Goal: Task Accomplishment & Management: Manage account settings

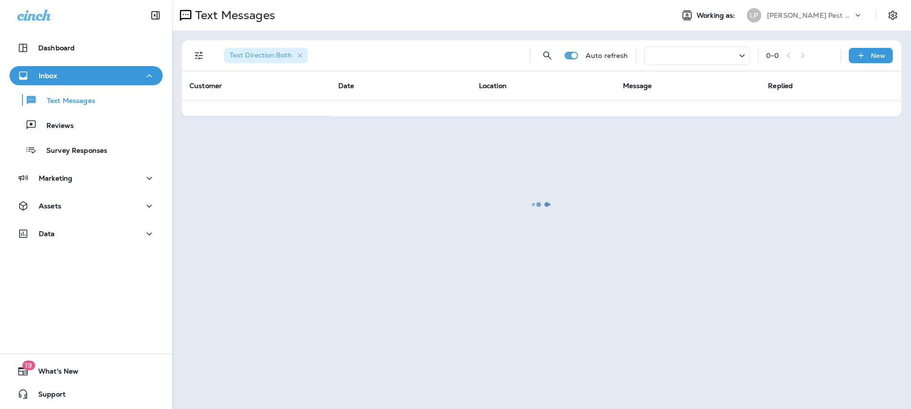
click at [299, 59] on div at bounding box center [541, 204] width 737 height 407
click at [301, 55] on div at bounding box center [541, 204] width 737 height 407
click at [301, 56] on div at bounding box center [541, 204] width 737 height 407
click at [301, 55] on div at bounding box center [541, 204] width 737 height 407
drag, startPoint x: 301, startPoint y: 55, endPoint x: 236, endPoint y: 74, distance: 67.2
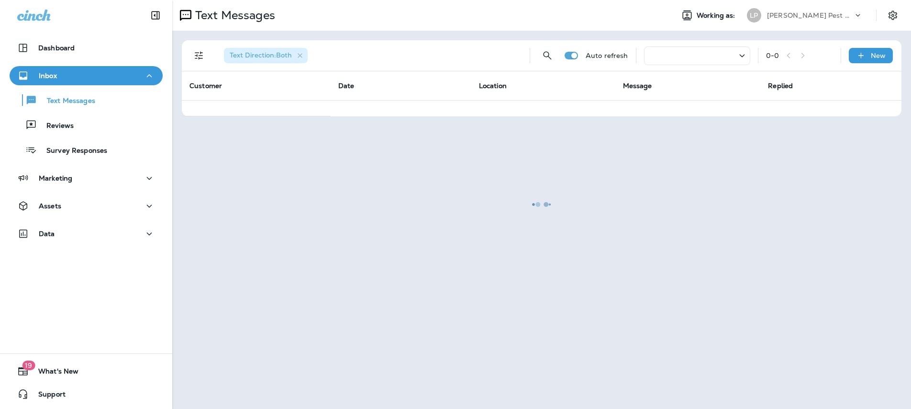
click at [294, 56] on div at bounding box center [541, 204] width 737 height 407
click at [97, 96] on div "Text Messages" at bounding box center [85, 100] width 145 height 14
click at [102, 151] on p "Survey Responses" at bounding box center [72, 150] width 70 height 9
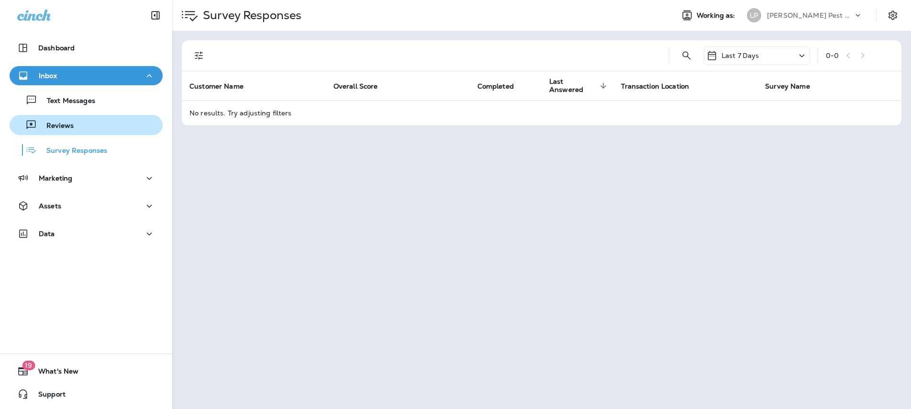
click at [84, 122] on div "Reviews" at bounding box center [85, 125] width 145 height 14
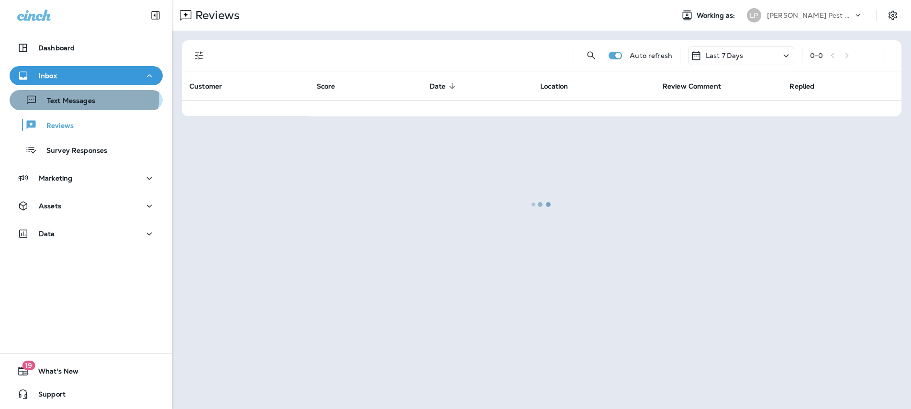
click at [80, 0] on body "Dashboard Inbox Text Messages Reviews Survey Responses Marketing Assets Data 19…" at bounding box center [455, 0] width 911 height 0
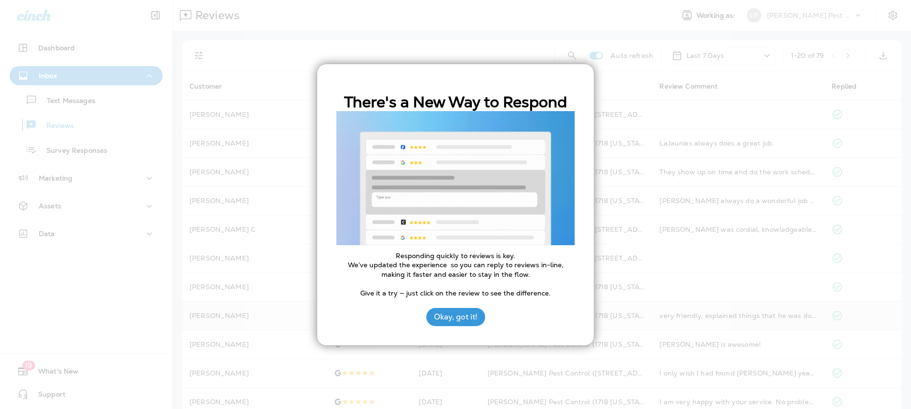
drag, startPoint x: 463, startPoint y: 322, endPoint x: 446, endPoint y: 313, distance: 19.5
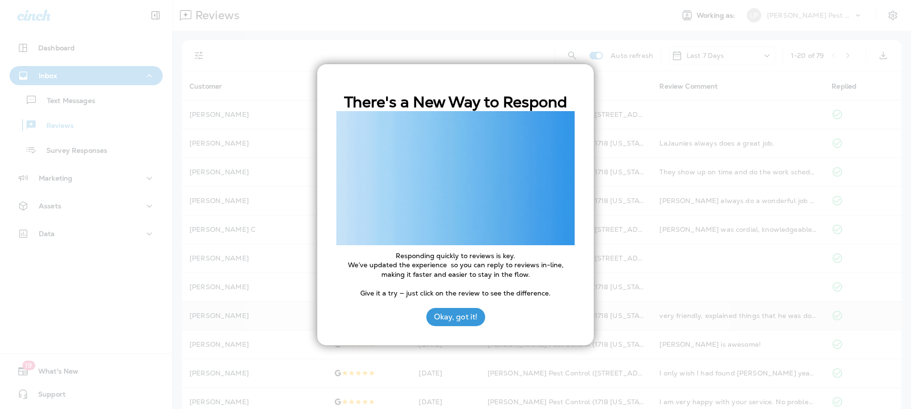
click at [463, 322] on button "Okay, got it!" at bounding box center [455, 317] width 59 height 18
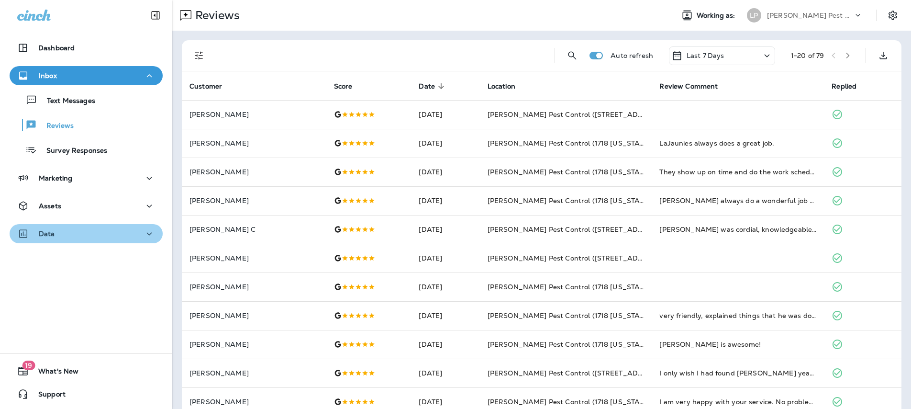
click at [100, 237] on div "Data" at bounding box center [86, 234] width 138 height 12
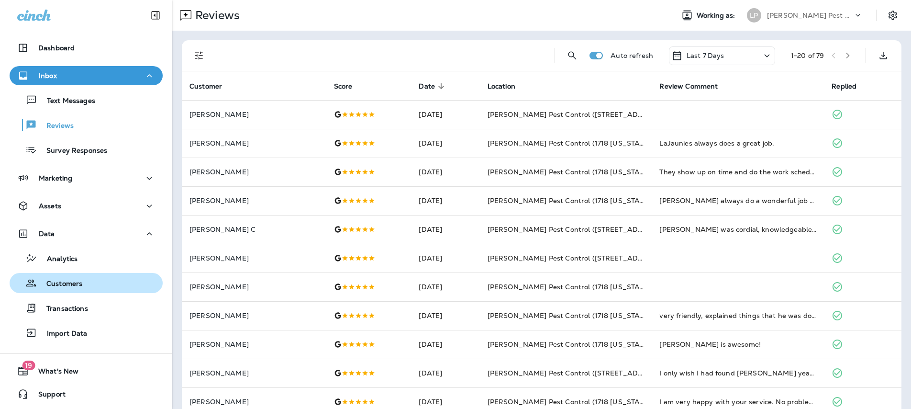
click at [73, 290] on button "Customers" at bounding box center [86, 283] width 153 height 20
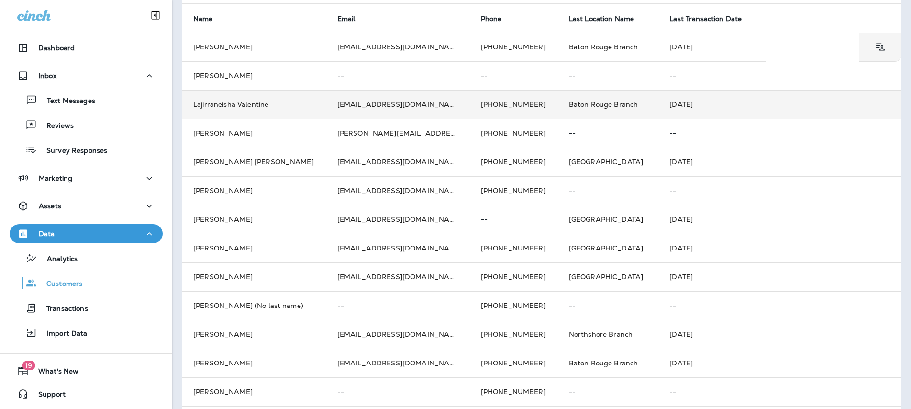
scroll to position [115, 0]
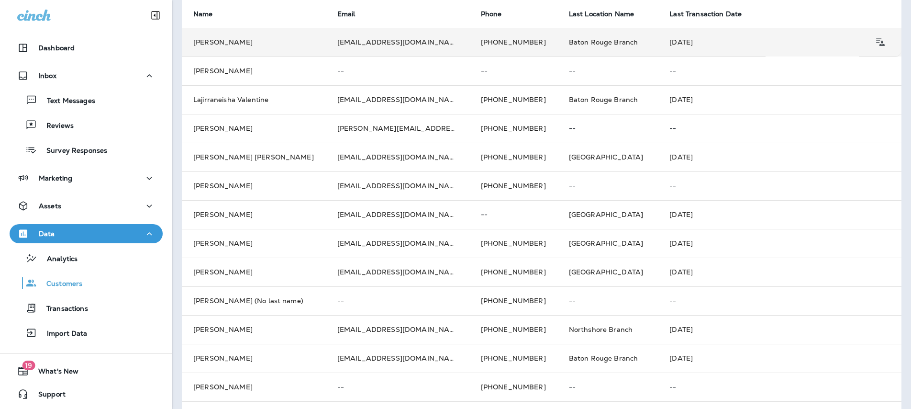
click at [292, 48] on td "Tim Simoneaux" at bounding box center [254, 42] width 144 height 29
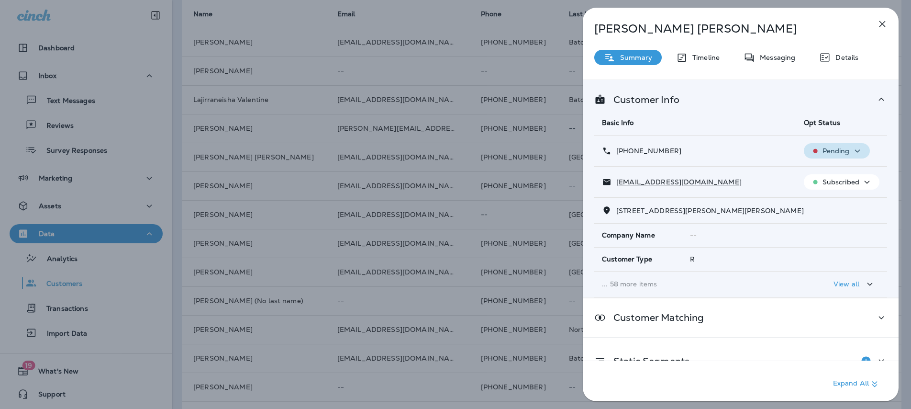
click at [855, 149] on icon "button" at bounding box center [857, 151] width 11 height 12
click at [886, 70] on div "Tim Simoneaux Summary Timeline Messaging Details Customer Info Basic Info Opt S…" at bounding box center [741, 207] width 316 height 399
click at [861, 185] on icon "button" at bounding box center [866, 182] width 11 height 12
click at [883, 22] on icon "button" at bounding box center [883, 24] width 6 height 6
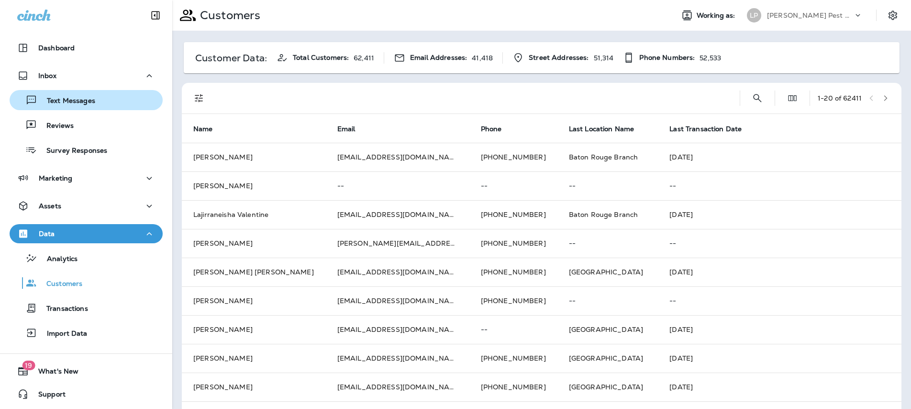
drag, startPoint x: 55, startPoint y: 104, endPoint x: 99, endPoint y: 99, distance: 43.8
click at [56, 104] on p "Text Messages" at bounding box center [66, 101] width 58 height 9
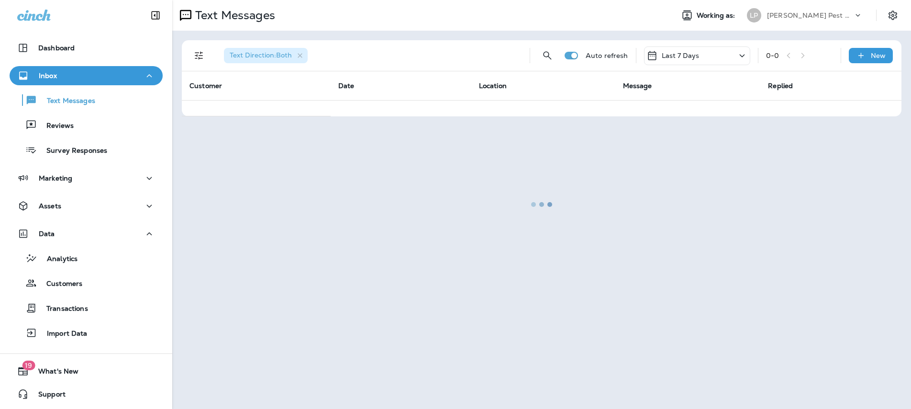
click at [293, 53] on div at bounding box center [541, 204] width 737 height 407
click at [302, 56] on div at bounding box center [541, 204] width 737 height 407
click at [301, 56] on div at bounding box center [541, 204] width 737 height 407
drag, startPoint x: 191, startPoint y: 55, endPoint x: 199, endPoint y: 58, distance: 8.6
click at [196, 58] on div at bounding box center [541, 204] width 737 height 407
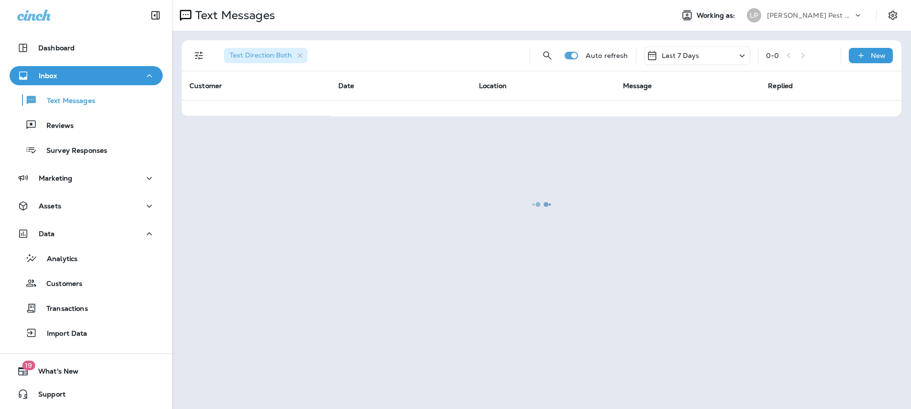
click at [199, 57] on div at bounding box center [541, 204] width 737 height 407
click at [198, 57] on div at bounding box center [541, 204] width 737 height 407
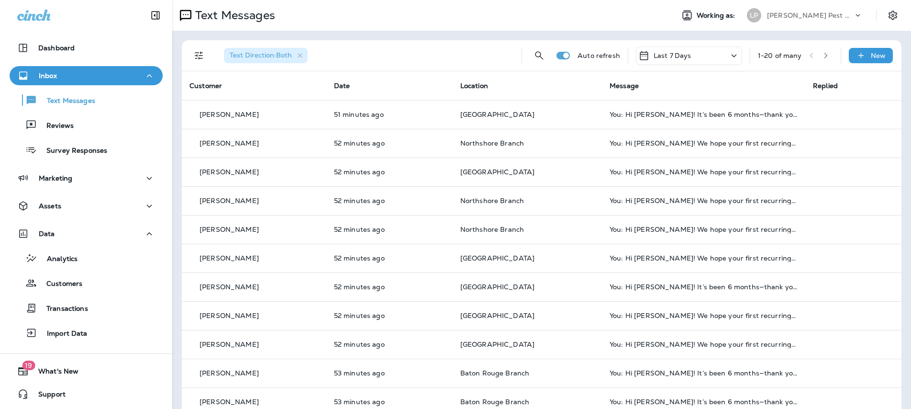
click at [299, 54] on icon "button" at bounding box center [300, 56] width 8 height 8
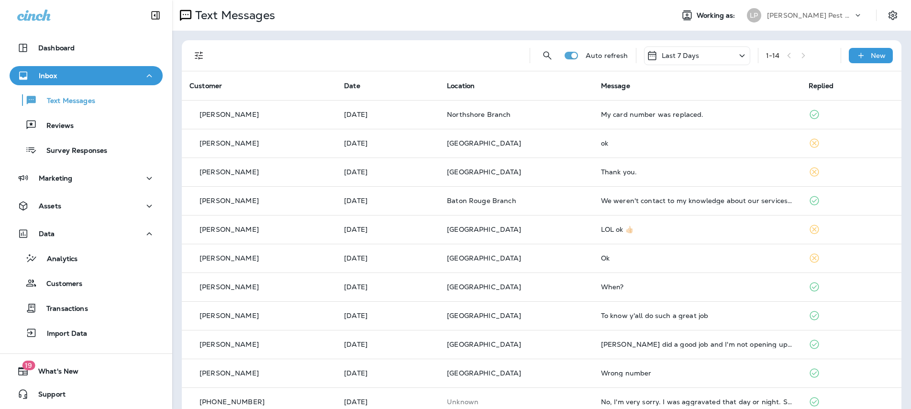
click at [200, 56] on icon "Filters" at bounding box center [198, 55] width 11 height 11
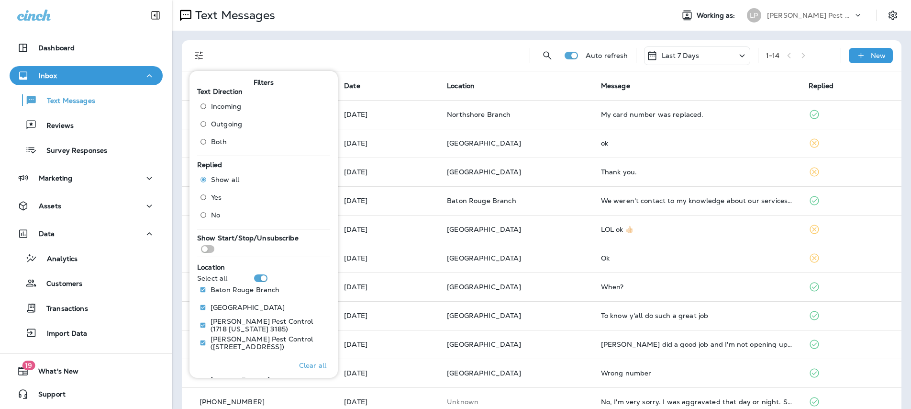
drag, startPoint x: 462, startPoint y: 77, endPoint x: 459, endPoint y: 71, distance: 6.7
click at [460, 74] on th "Location" at bounding box center [516, 85] width 154 height 29
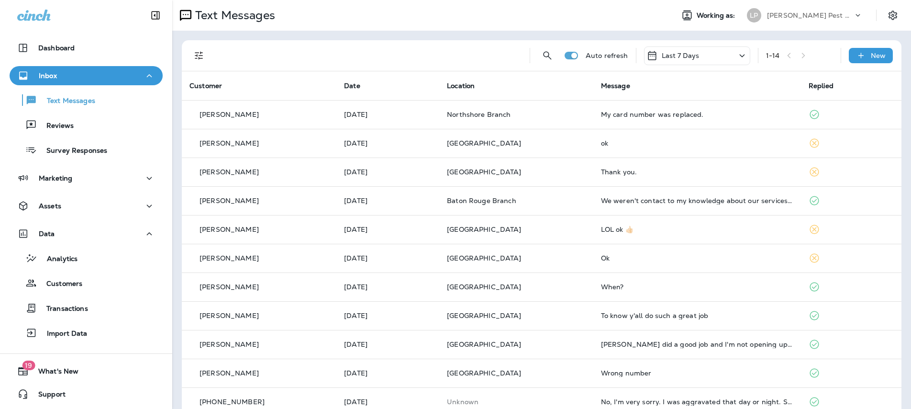
click at [800, 56] on div "1 - 14" at bounding box center [799, 55] width 67 height 14
click at [69, 238] on div "Data" at bounding box center [86, 234] width 138 height 12
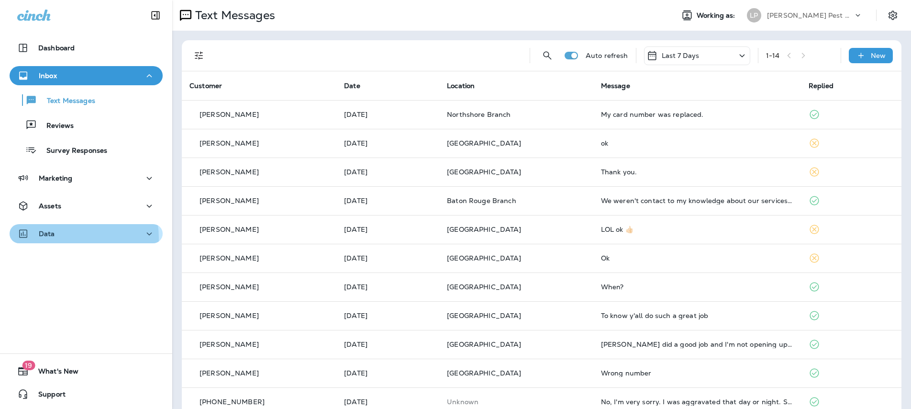
click at [68, 238] on div "Data" at bounding box center [86, 234] width 138 height 12
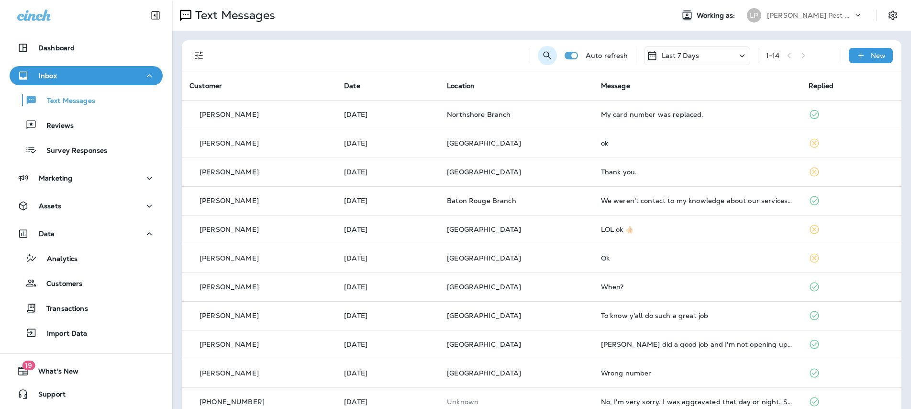
click at [550, 56] on button "Search Messages" at bounding box center [547, 55] width 19 height 19
click at [86, 284] on div "Customers" at bounding box center [85, 283] width 145 height 14
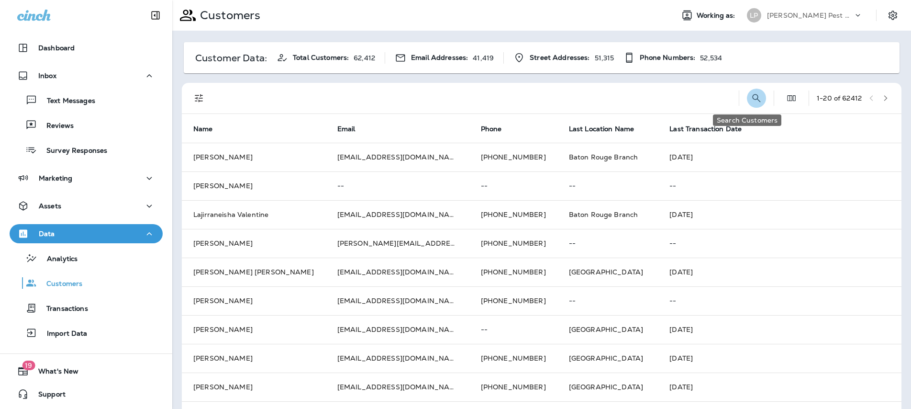
click at [751, 96] on icon "Search Customers" at bounding box center [756, 97] width 11 height 11
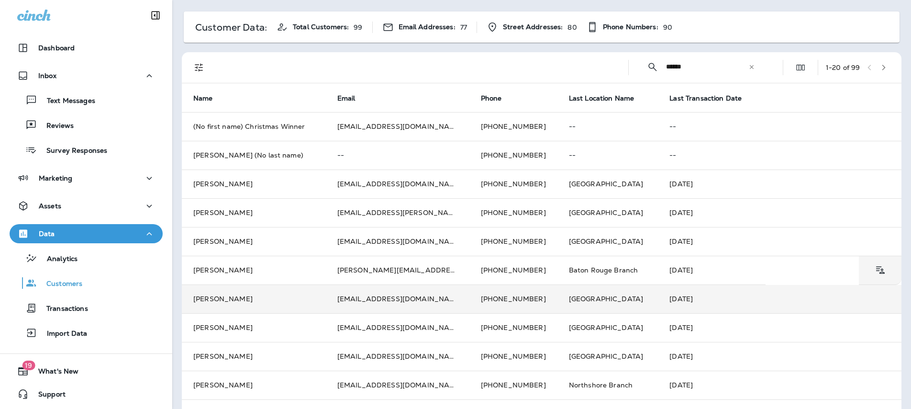
scroll to position [52, 0]
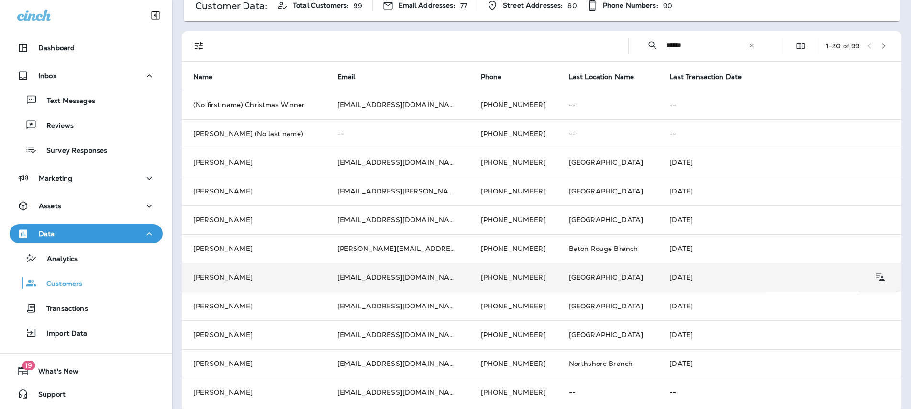
type input "******"
click at [406, 270] on td "nparker0524@yahoo.com" at bounding box center [398, 277] width 144 height 29
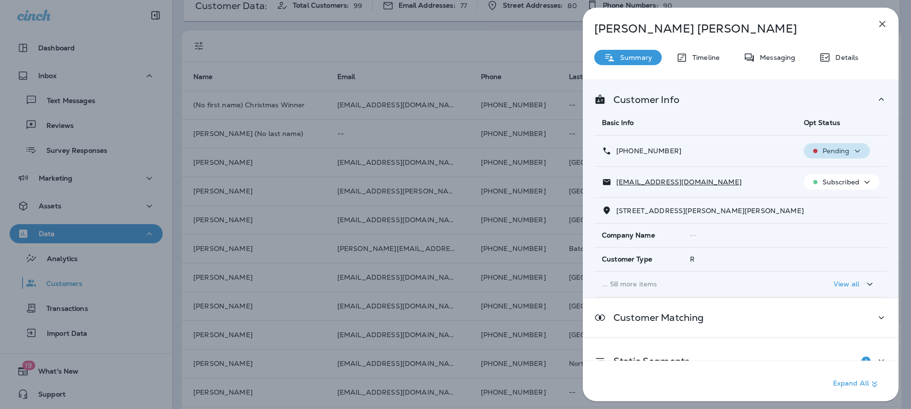
click at [842, 151] on p "Pending" at bounding box center [836, 151] width 27 height 8
click at [837, 172] on p "Opt out" at bounding box center [829, 174] width 26 height 8
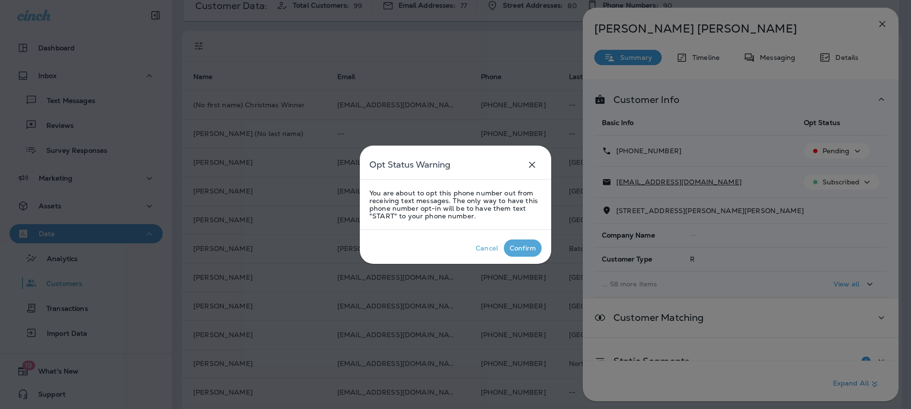
click at [523, 244] on div "Confirm" at bounding box center [523, 248] width 26 height 8
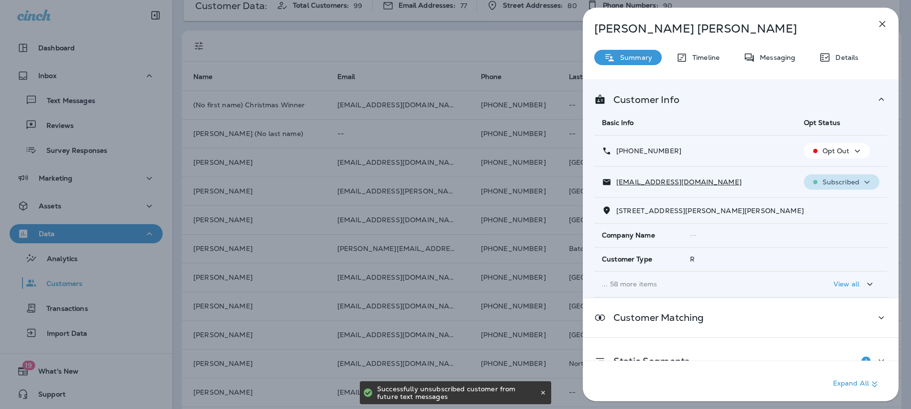
click at [855, 184] on div "Subscribed" at bounding box center [842, 182] width 68 height 12
click at [831, 206] on p "Unsubscribe" at bounding box center [842, 205] width 42 height 8
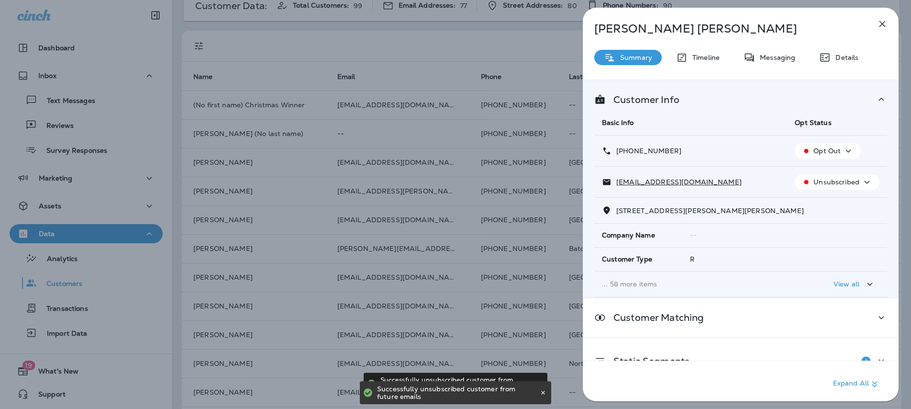
click at [882, 23] on icon "button" at bounding box center [882, 23] width 11 height 11
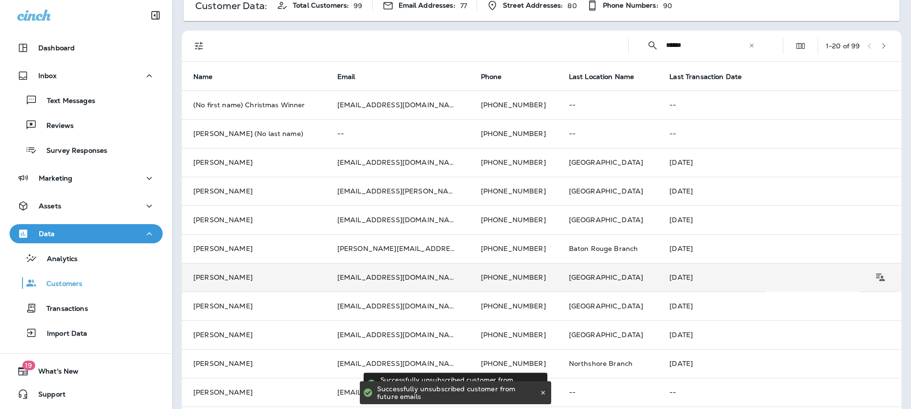
click at [310, 278] on td "Nedra Parker" at bounding box center [254, 277] width 144 height 29
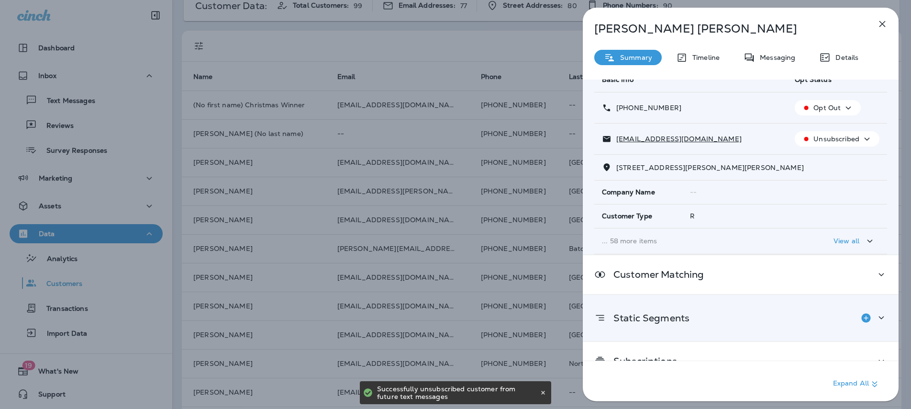
scroll to position [64, 0]
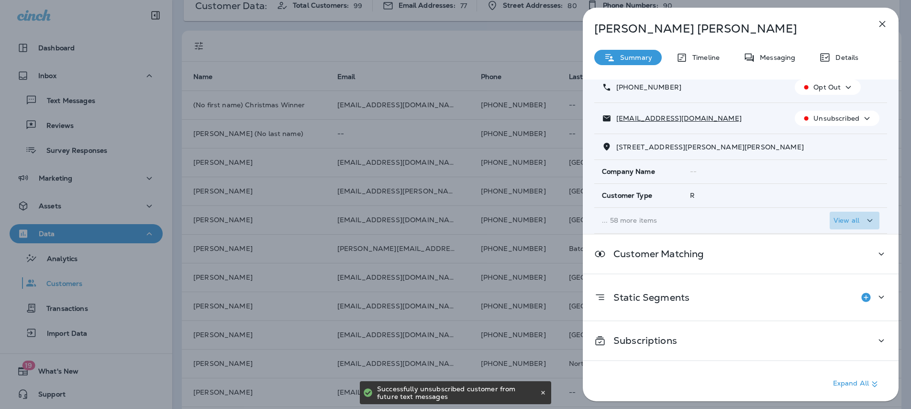
click at [868, 216] on icon "button" at bounding box center [869, 220] width 11 height 12
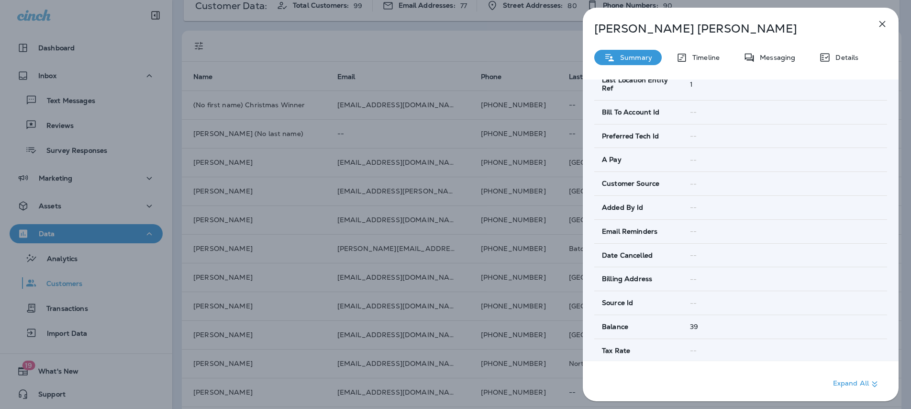
scroll to position [436, 0]
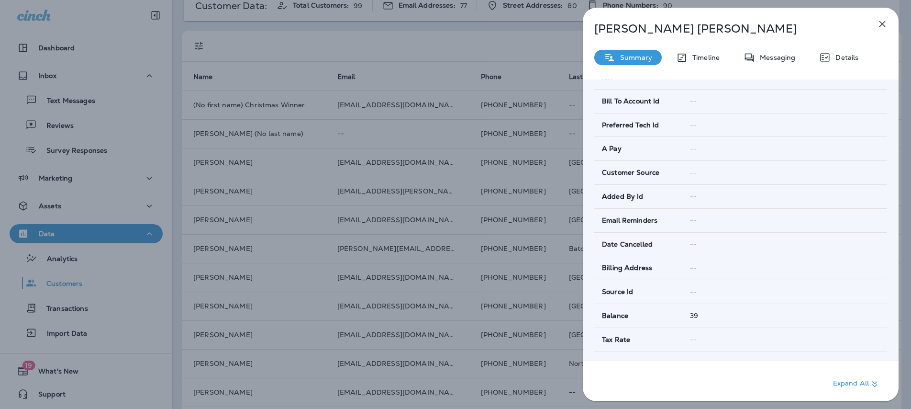
click at [635, 60] on p "Summary" at bounding box center [633, 58] width 37 height 8
click at [707, 60] on p "Timeline" at bounding box center [704, 58] width 32 height 8
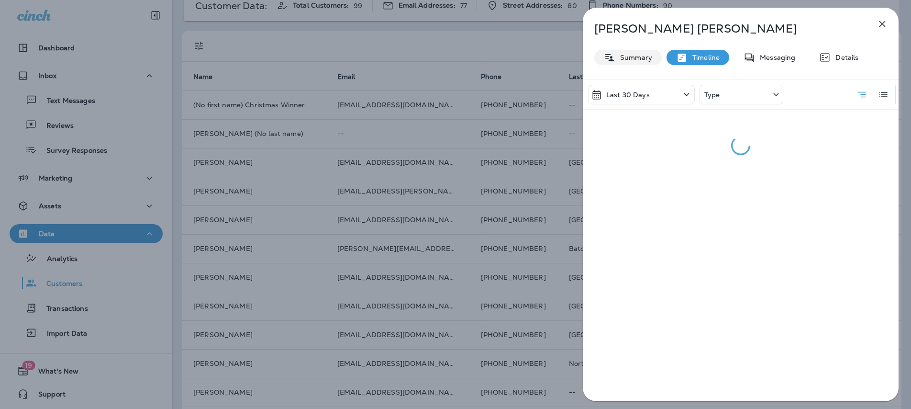
click at [625, 56] on p "Summary" at bounding box center [633, 58] width 37 height 8
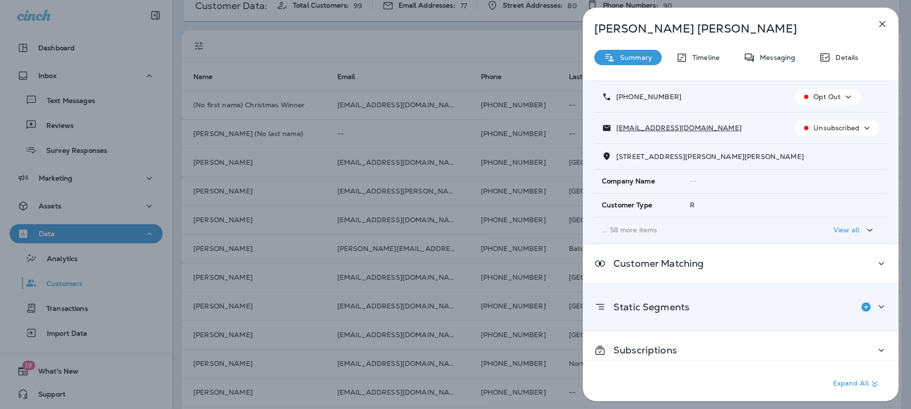
scroll to position [64, 0]
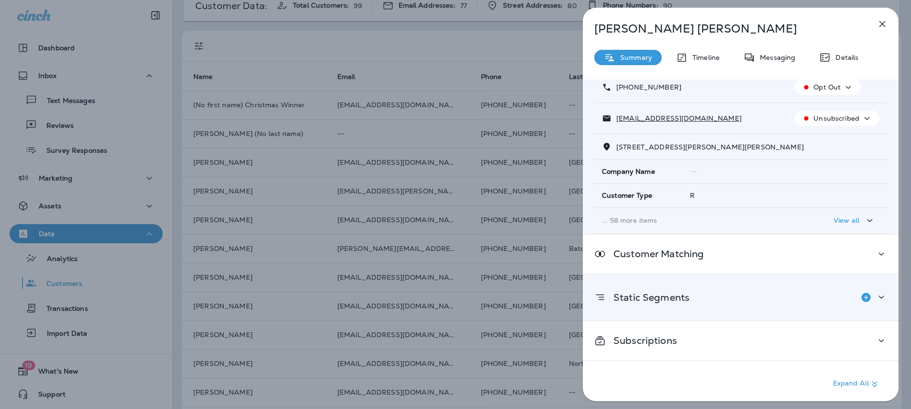
click at [715, 298] on div "Static Segments" at bounding box center [740, 297] width 293 height 19
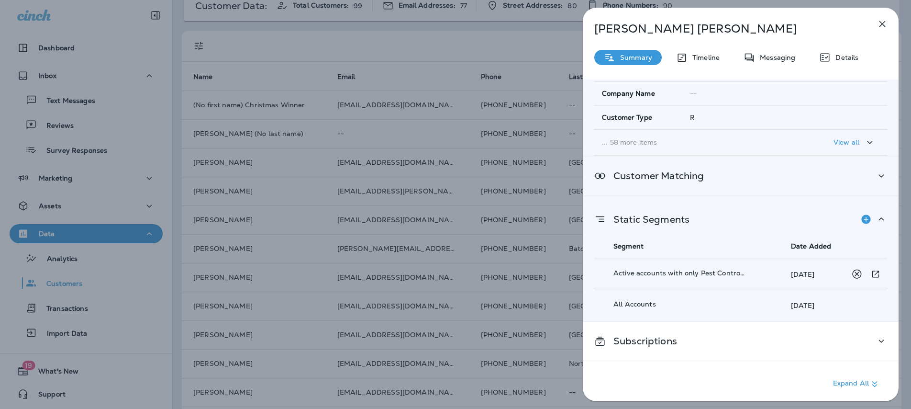
scroll to position [142, 0]
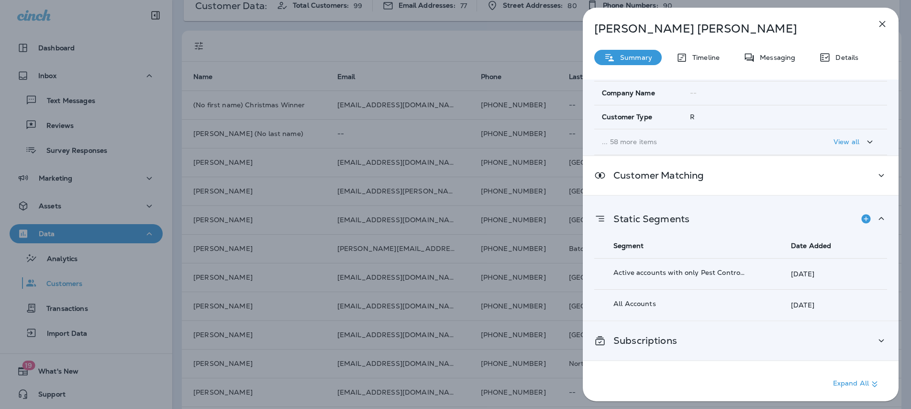
click at [695, 347] on div "Subscriptions" at bounding box center [741, 340] width 316 height 39
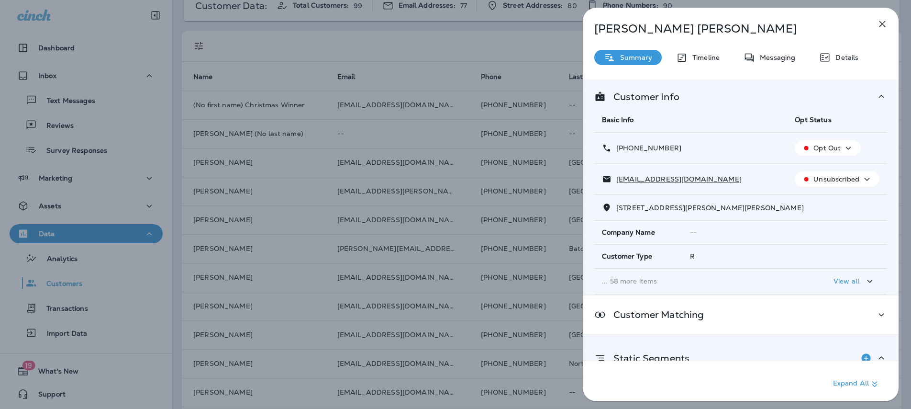
scroll to position [0, 0]
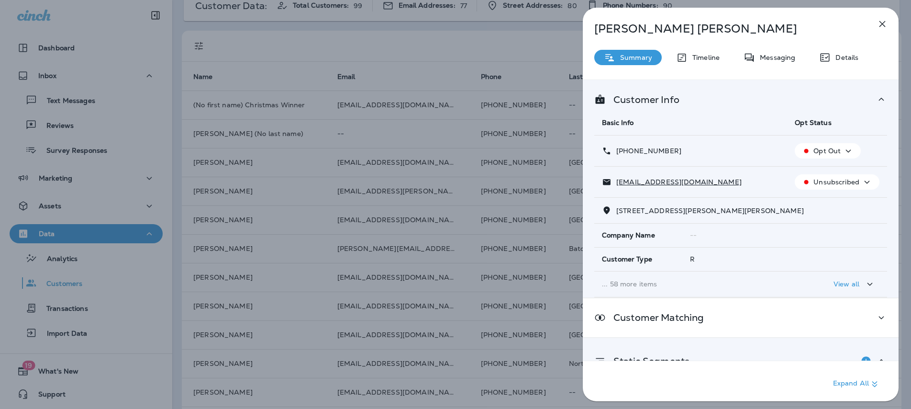
click at [881, 20] on icon "button" at bounding box center [882, 23] width 11 height 11
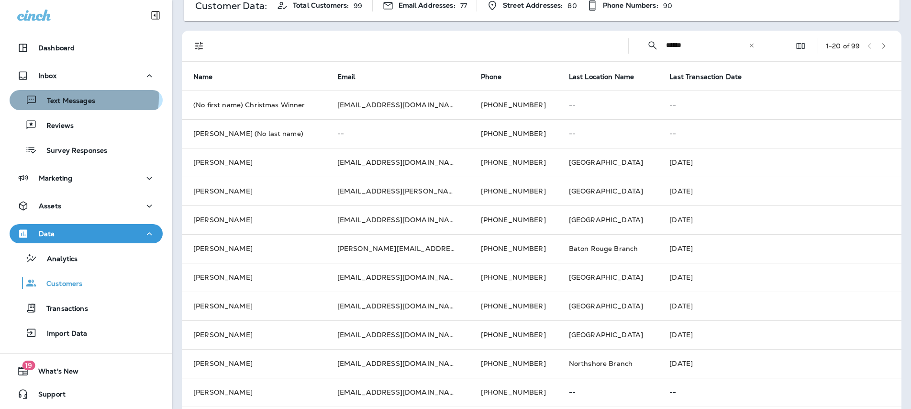
click at [68, 98] on p "Text Messages" at bounding box center [66, 101] width 58 height 9
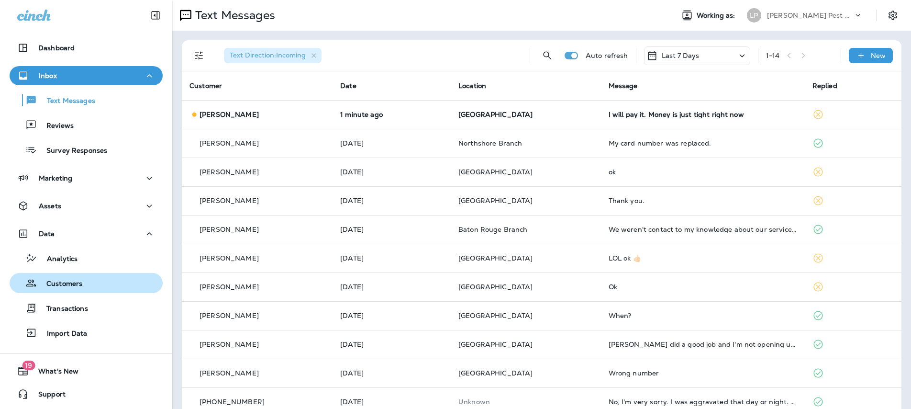
click at [94, 287] on div "Customers" at bounding box center [85, 283] width 145 height 14
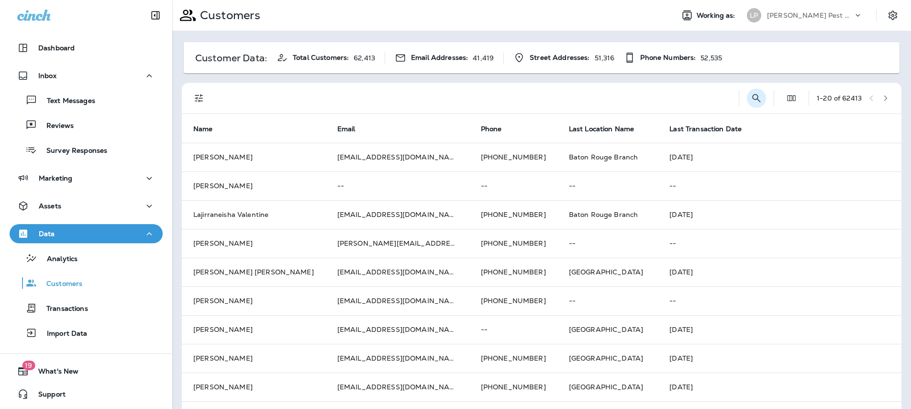
click at [751, 101] on icon "Search Customers" at bounding box center [756, 97] width 11 height 11
click at [665, 100] on input "text" at bounding box center [707, 97] width 100 height 25
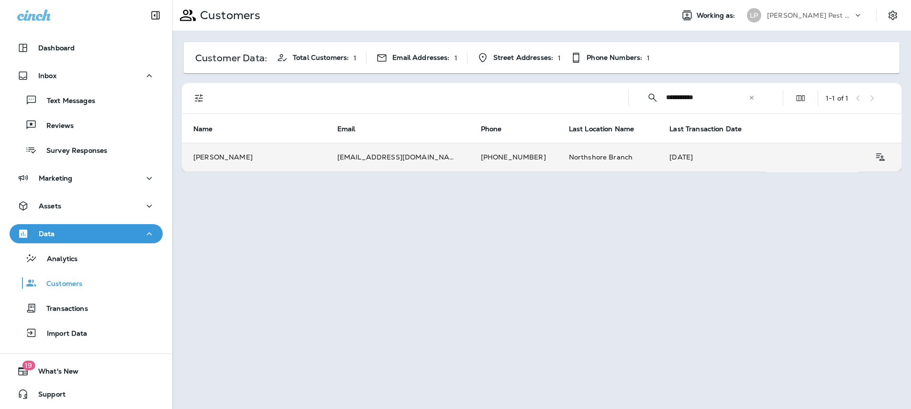
type input "**********"
click at [217, 151] on td "Mary Pierre" at bounding box center [254, 157] width 144 height 29
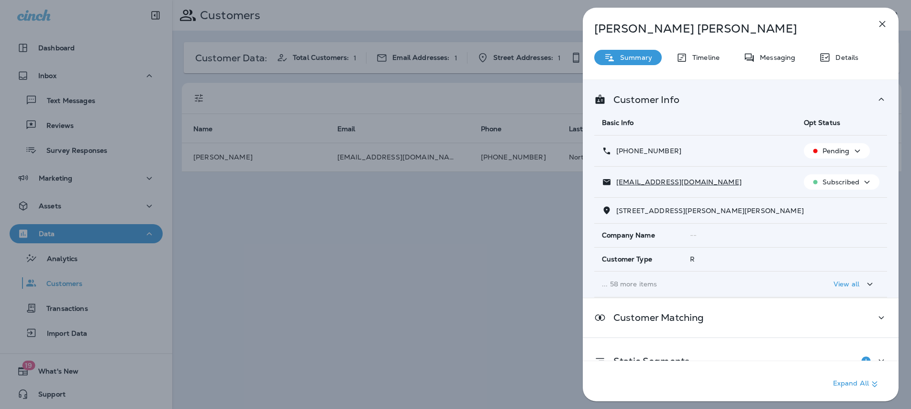
click at [835, 153] on p "Pending" at bounding box center [836, 151] width 27 height 8
click at [830, 173] on p "Opt out" at bounding box center [829, 174] width 26 height 8
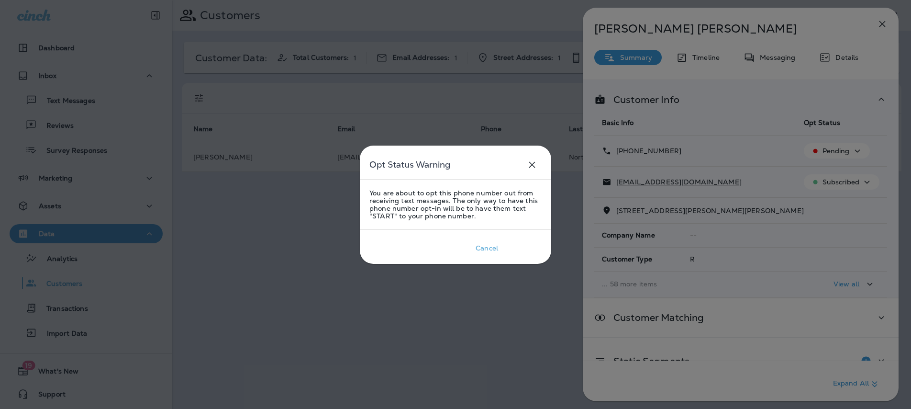
drag, startPoint x: 524, startPoint y: 251, endPoint x: 696, endPoint y: 243, distance: 171.5
click at [525, 251] on div "Confirm" at bounding box center [523, 248] width 26 height 8
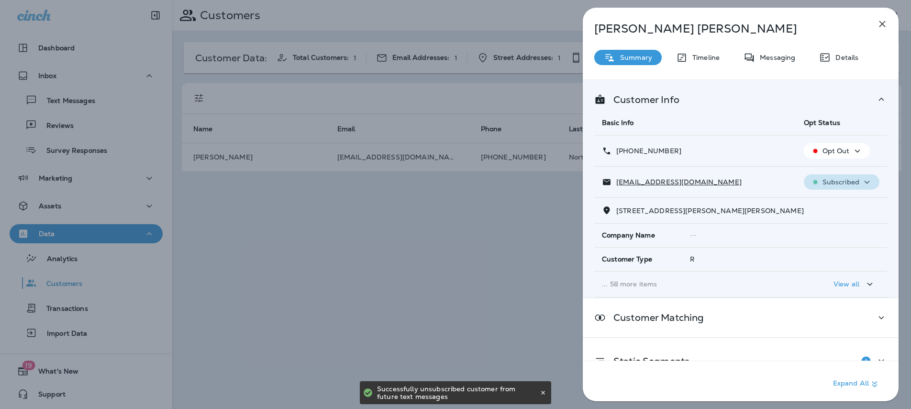
click at [861, 182] on icon "button" at bounding box center [866, 182] width 11 height 12
click at [836, 205] on p "Unsubscribe" at bounding box center [842, 205] width 42 height 8
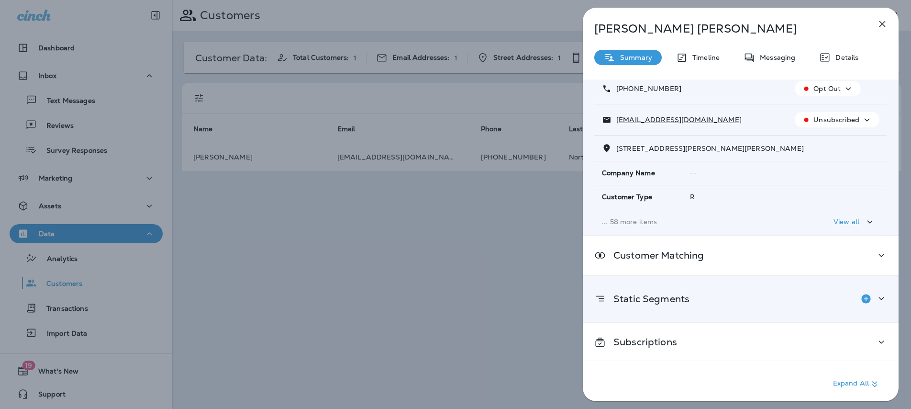
scroll to position [64, 0]
click at [882, 296] on div "Static Segments" at bounding box center [741, 297] width 316 height 46
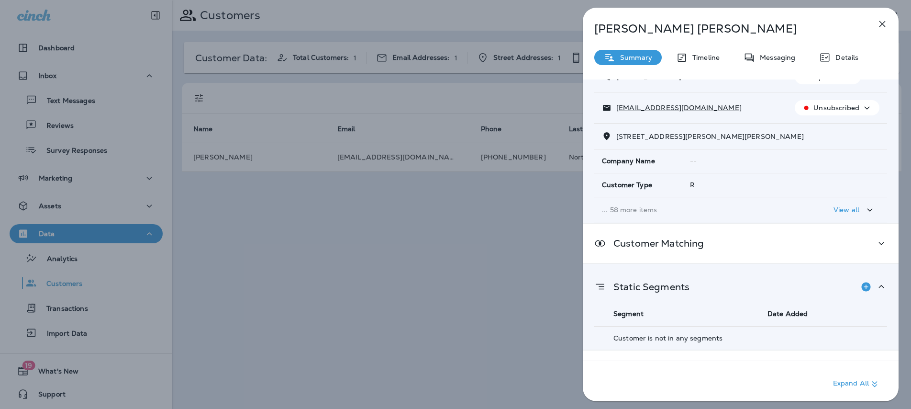
scroll to position [103, 0]
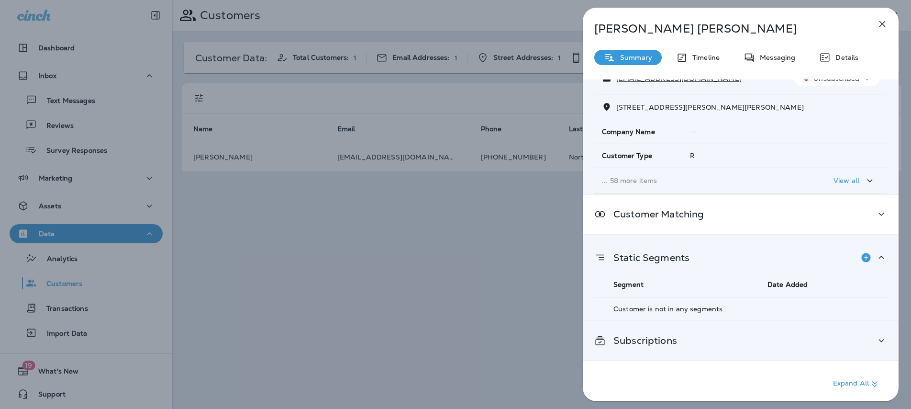
click at [868, 346] on div "Subscriptions" at bounding box center [740, 340] width 293 height 12
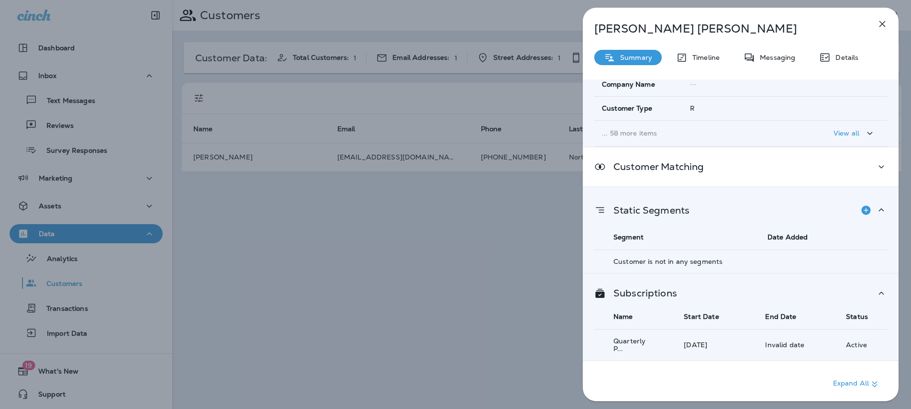
scroll to position [155, 0]
drag, startPoint x: 501, startPoint y: 236, endPoint x: 514, endPoint y: 211, distance: 28.0
click at [511, 218] on div "Mary Pierre Summary Timeline Messaging Details Customer Info Basic Info Opt Sta…" at bounding box center [455, 204] width 911 height 409
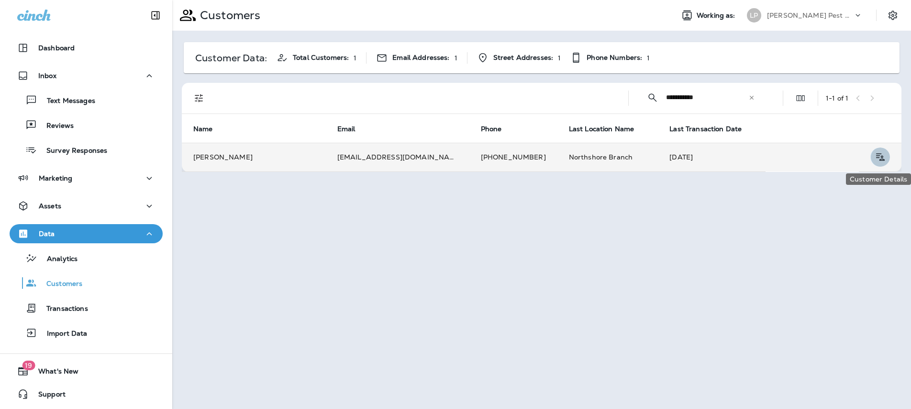
click at [879, 157] on icon "Customer Details" at bounding box center [880, 156] width 12 height 11
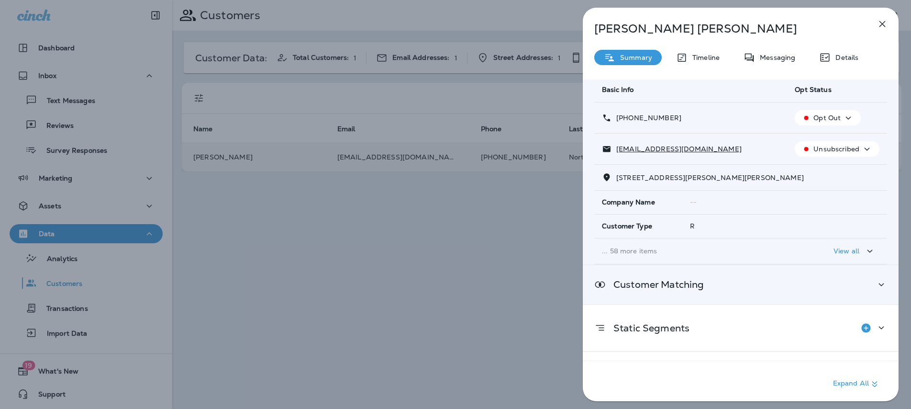
scroll to position [58, 0]
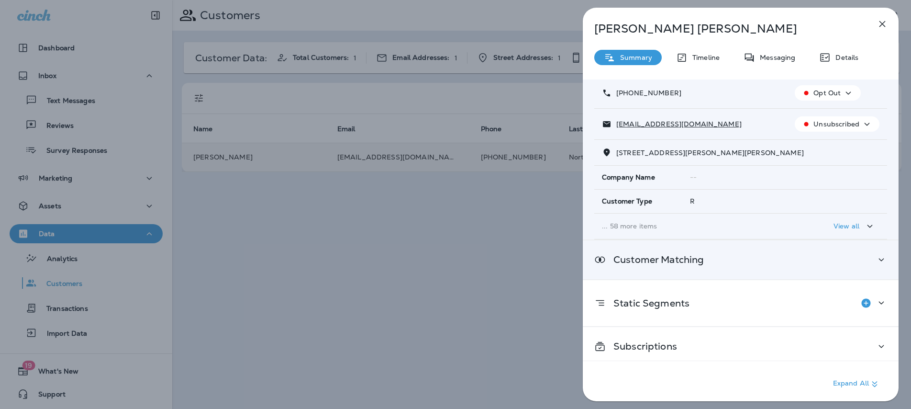
click at [877, 256] on icon at bounding box center [881, 260] width 11 height 12
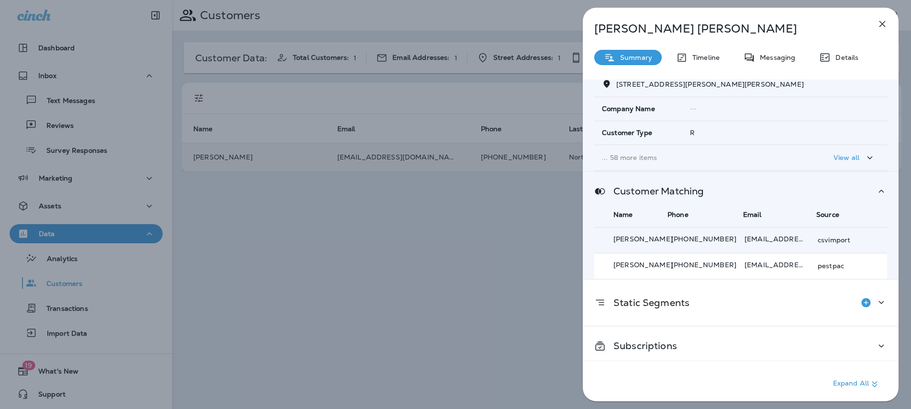
scroll to position [132, 0]
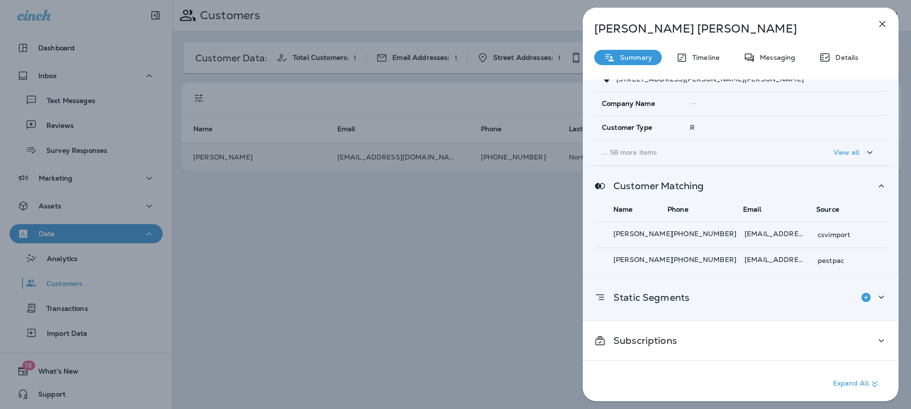
click at [880, 300] on icon at bounding box center [881, 297] width 11 height 12
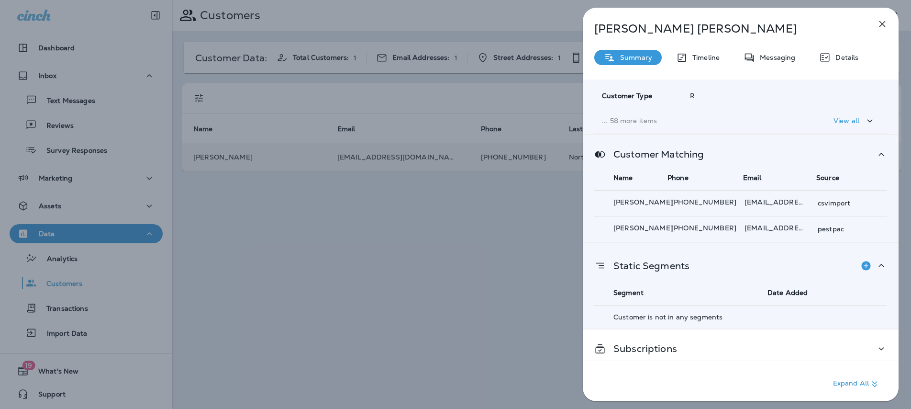
scroll to position [171, 0]
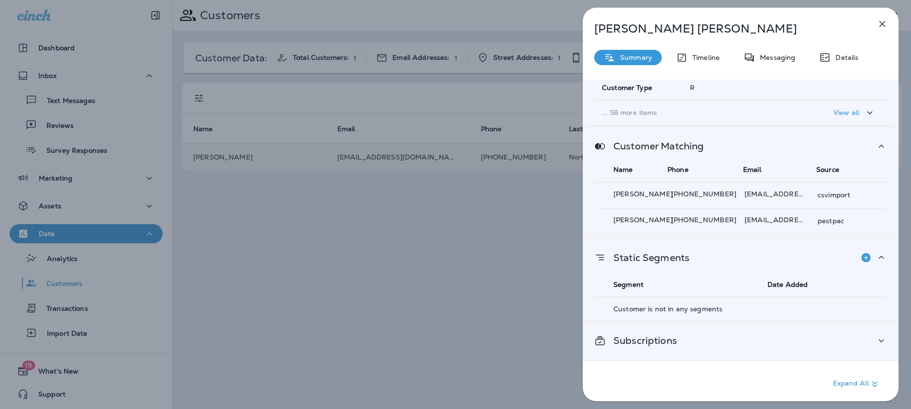
click at [868, 335] on div "Subscriptions" at bounding box center [740, 340] width 293 height 12
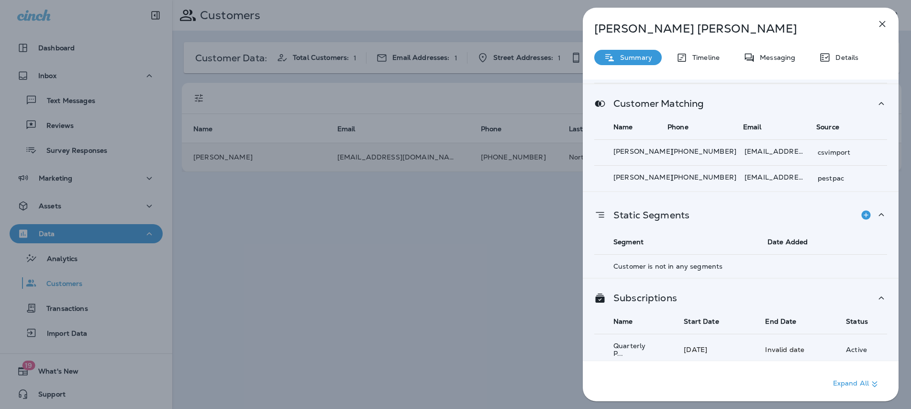
scroll to position [223, 0]
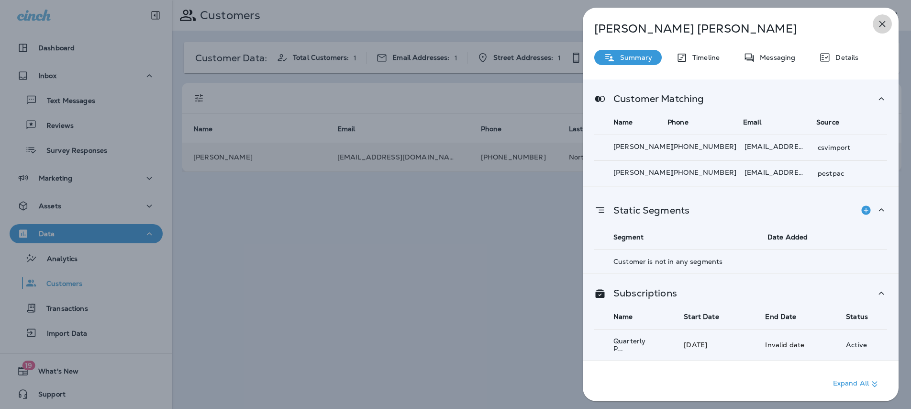
click at [877, 22] on icon "button" at bounding box center [882, 23] width 11 height 11
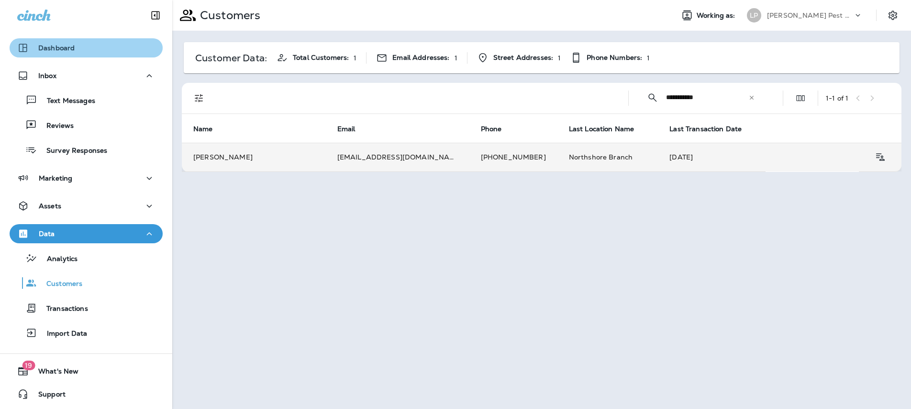
click at [88, 50] on div "Dashboard" at bounding box center [86, 47] width 138 height 11
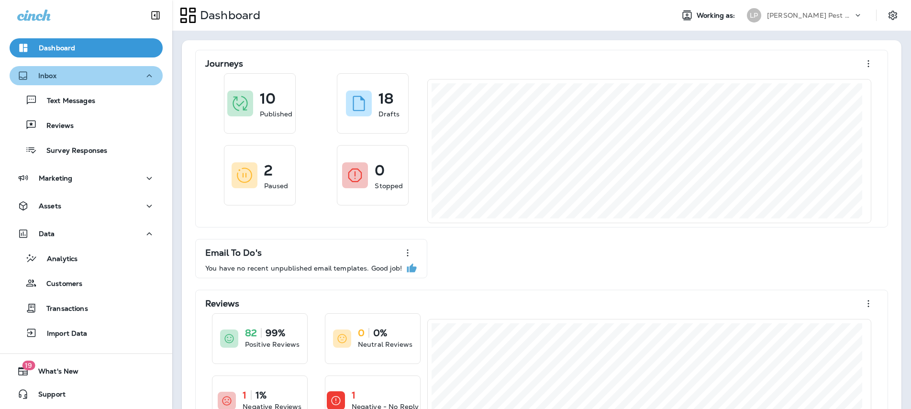
click at [90, 68] on button "Inbox" at bounding box center [86, 75] width 153 height 19
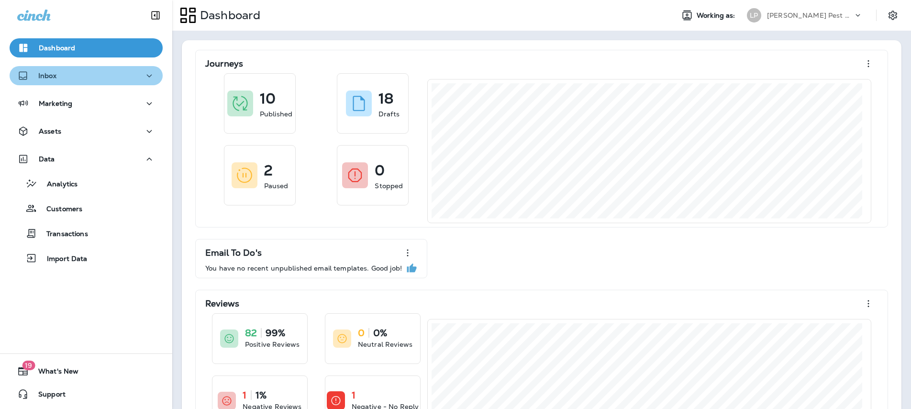
click at [90, 68] on button "Inbox" at bounding box center [86, 75] width 153 height 19
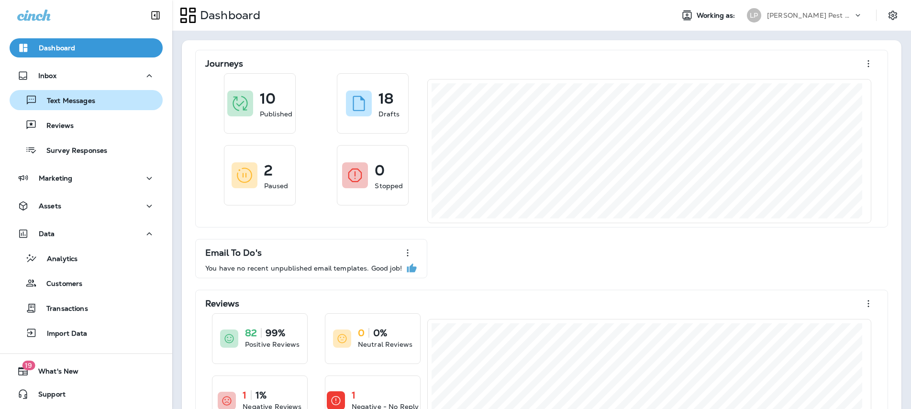
click at [97, 100] on div "Text Messages" at bounding box center [85, 100] width 145 height 14
